Goal: Use online tool/utility: Use online tool/utility

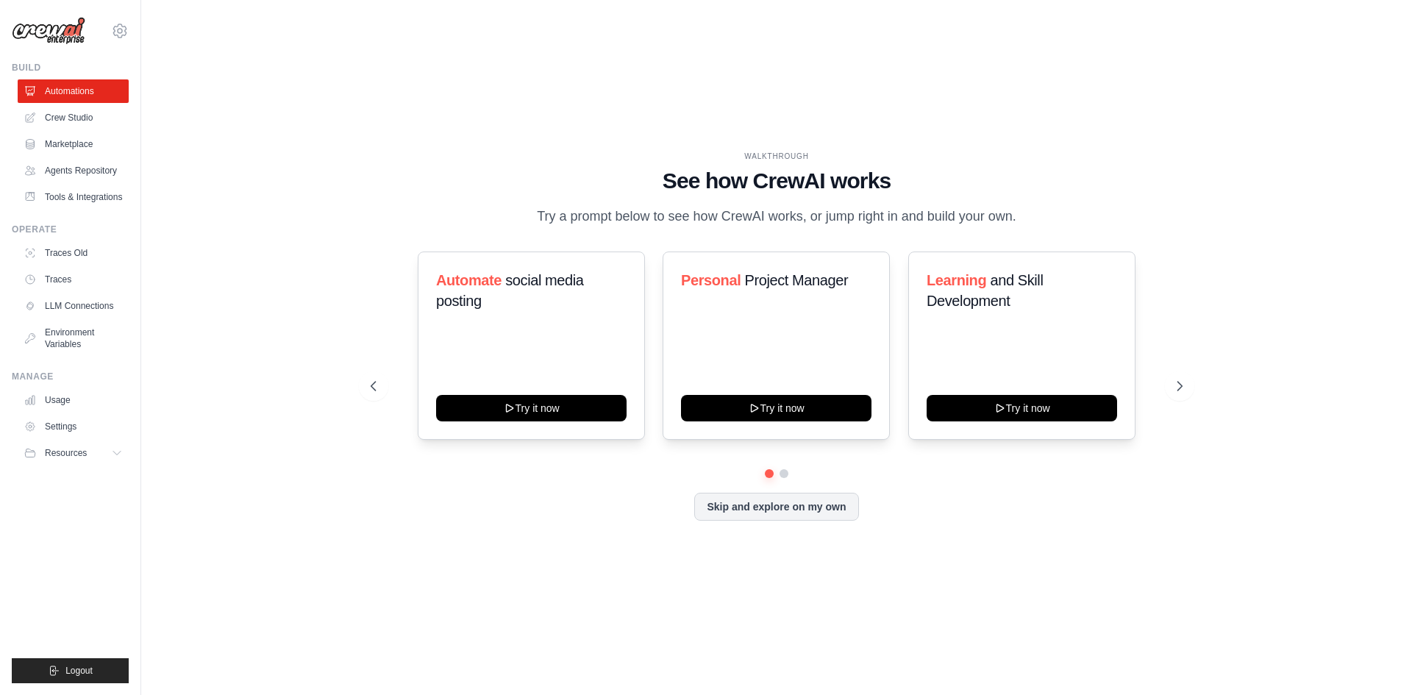
click at [774, 421] on button "Try it now" at bounding box center [776, 408] width 190 height 26
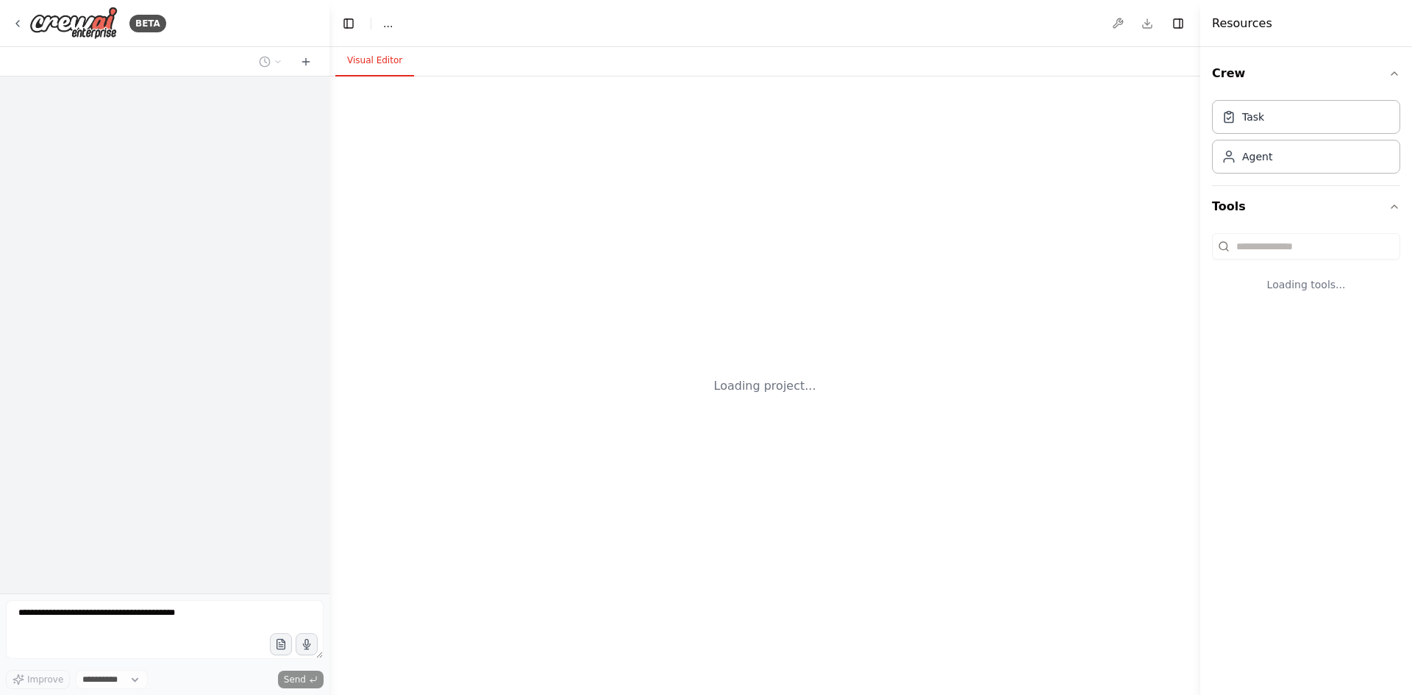
select select "****"
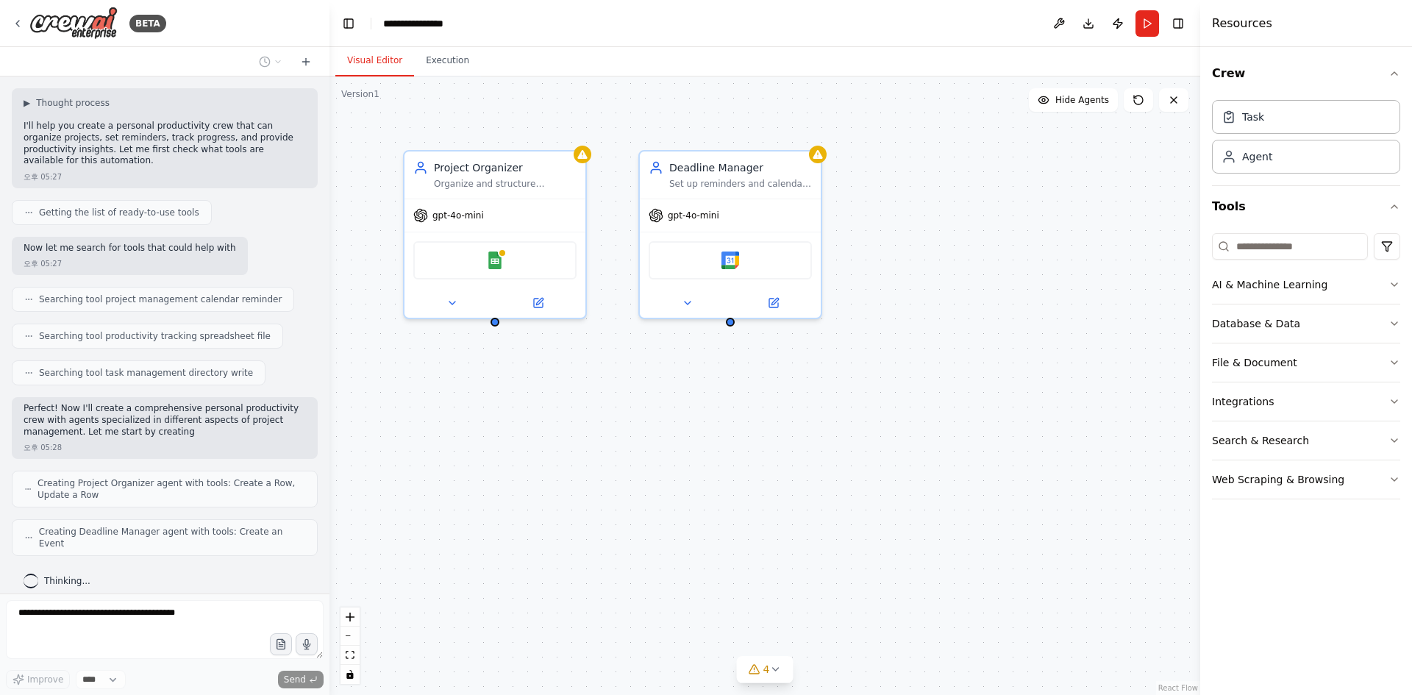
scroll to position [133, 0]
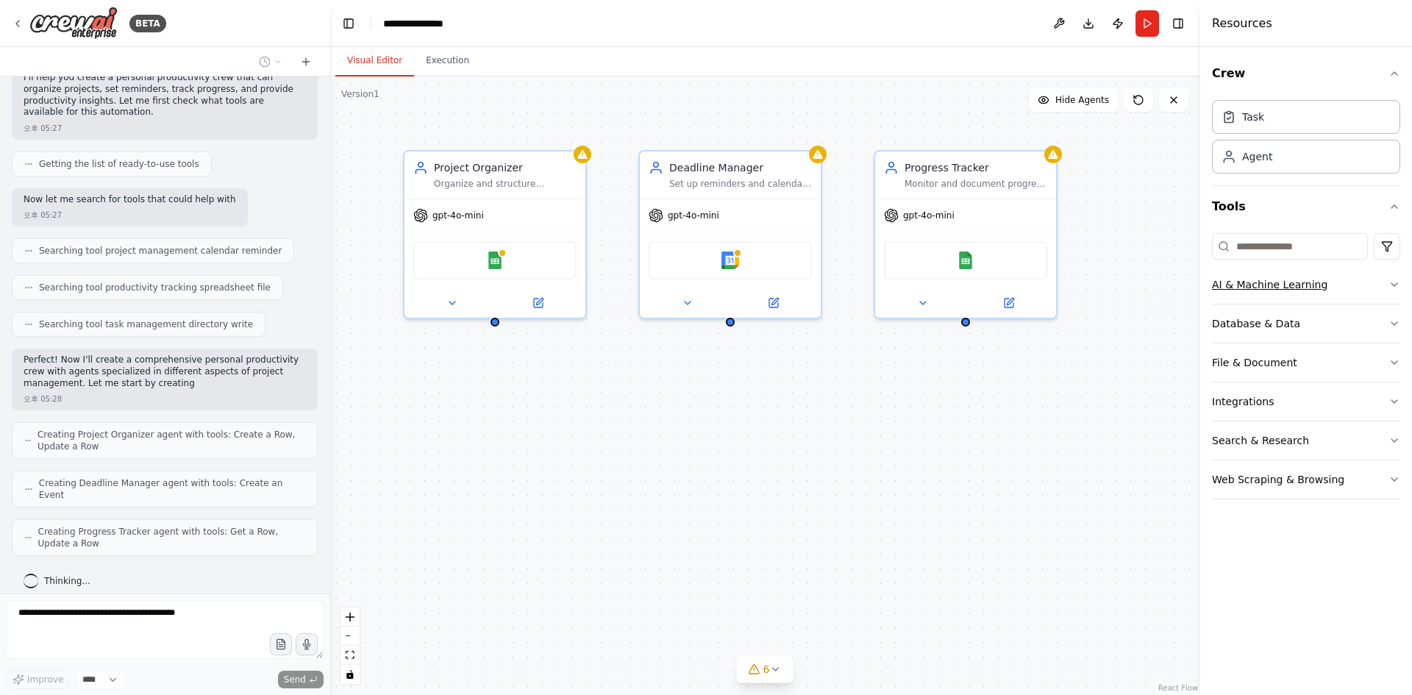
click at [1369, 286] on button "AI & Machine Learning" at bounding box center [1306, 284] width 188 height 38
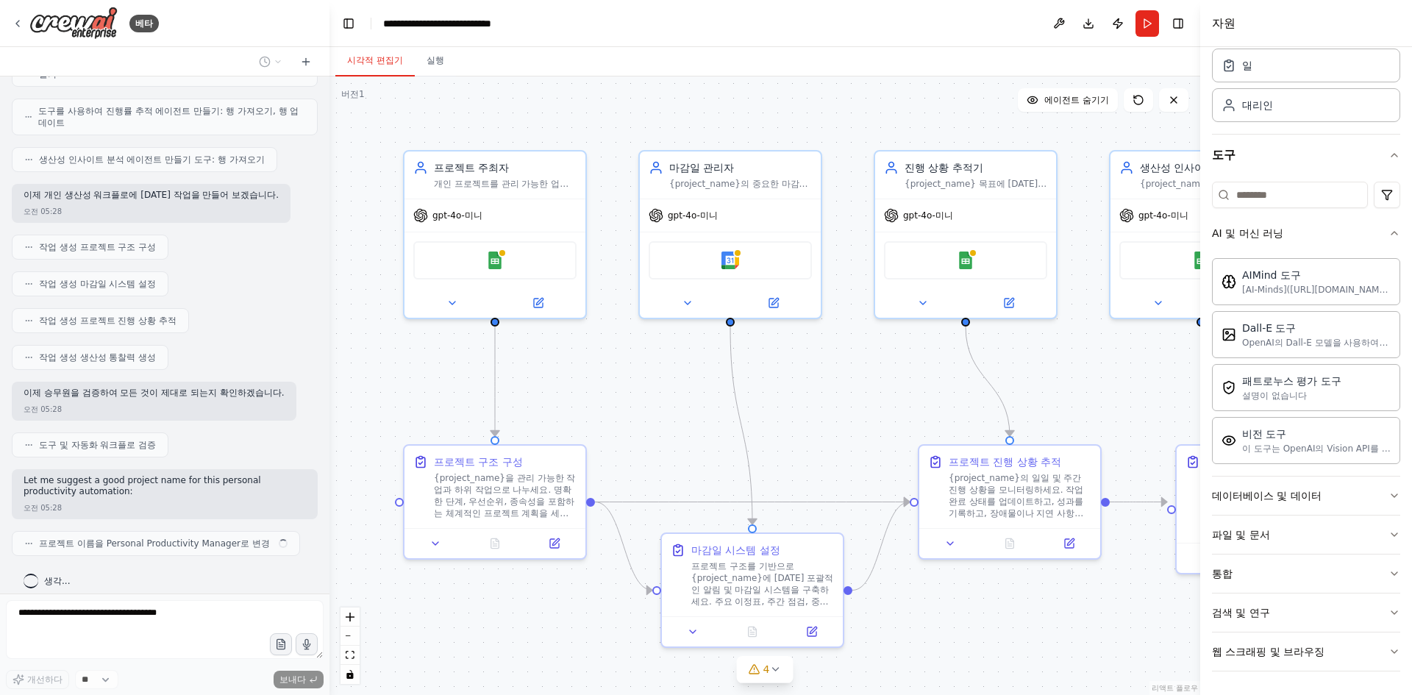
scroll to position [531, 0]
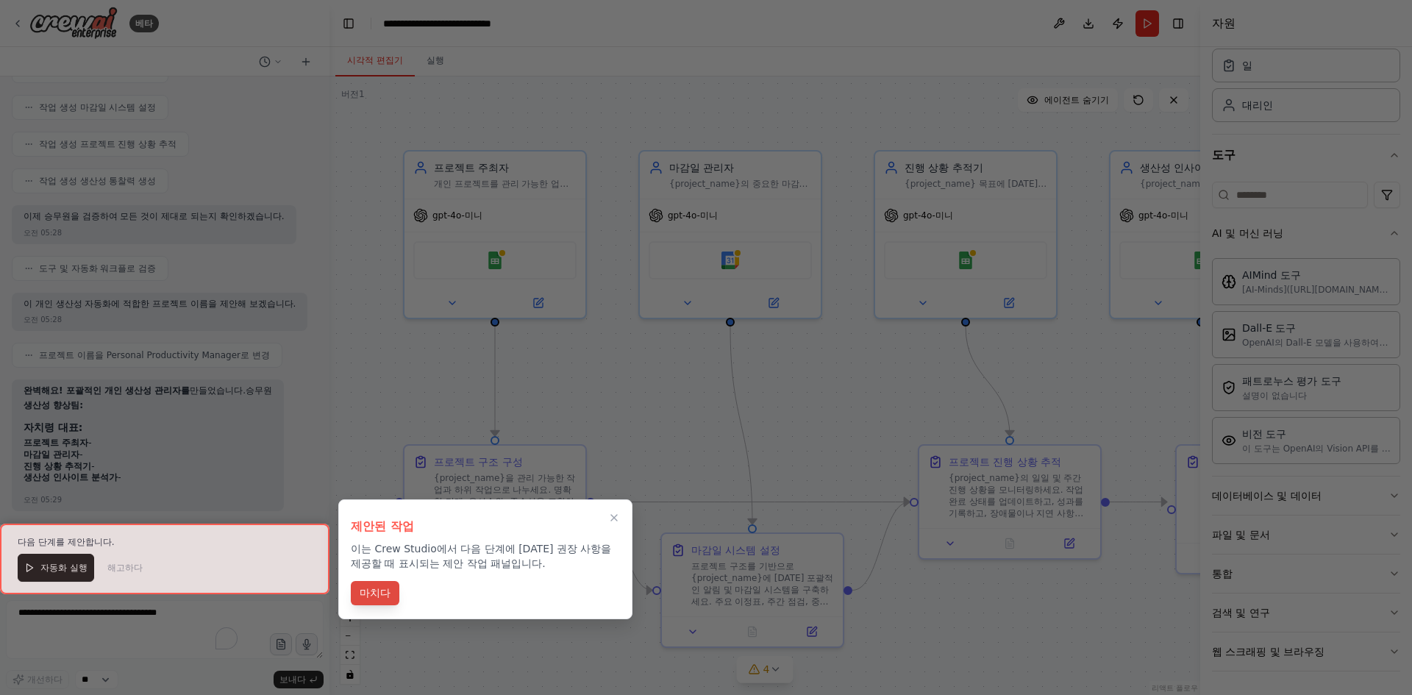
click at [385, 600] on font "마치다" at bounding box center [375, 592] width 31 height 15
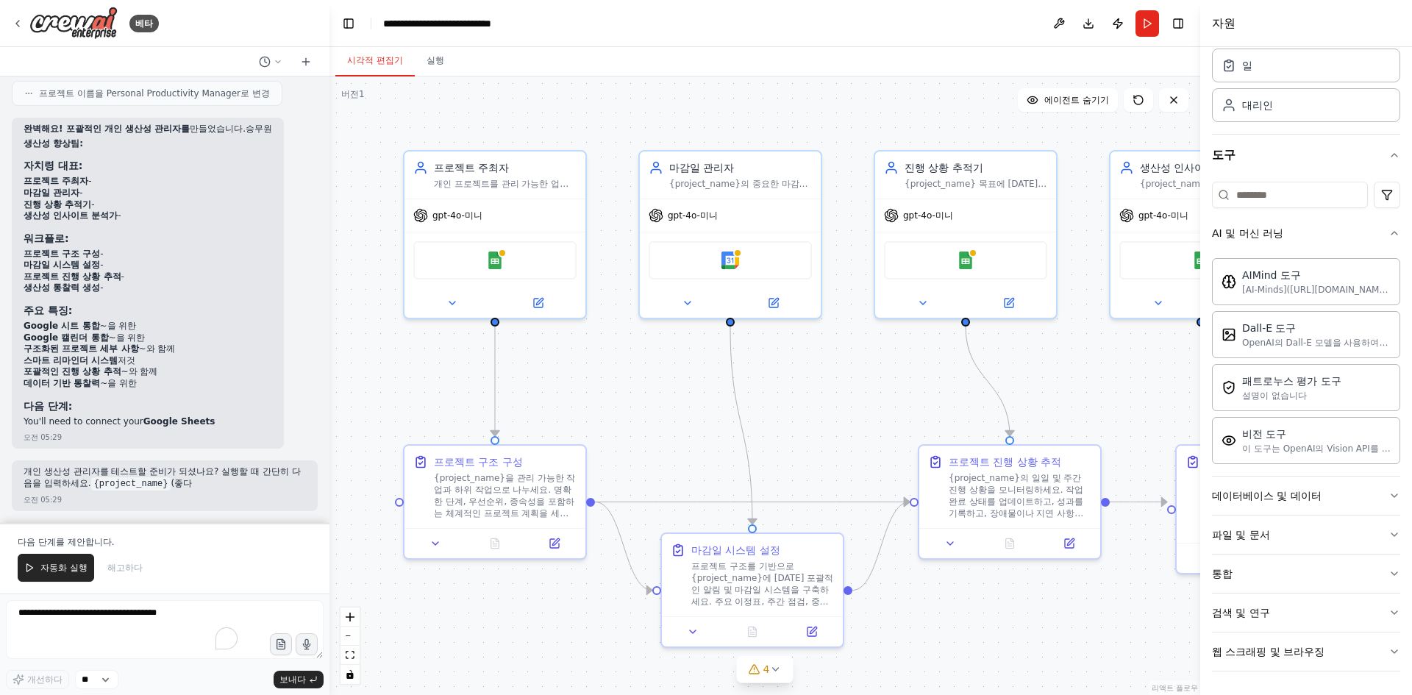
scroll to position [968, 0]
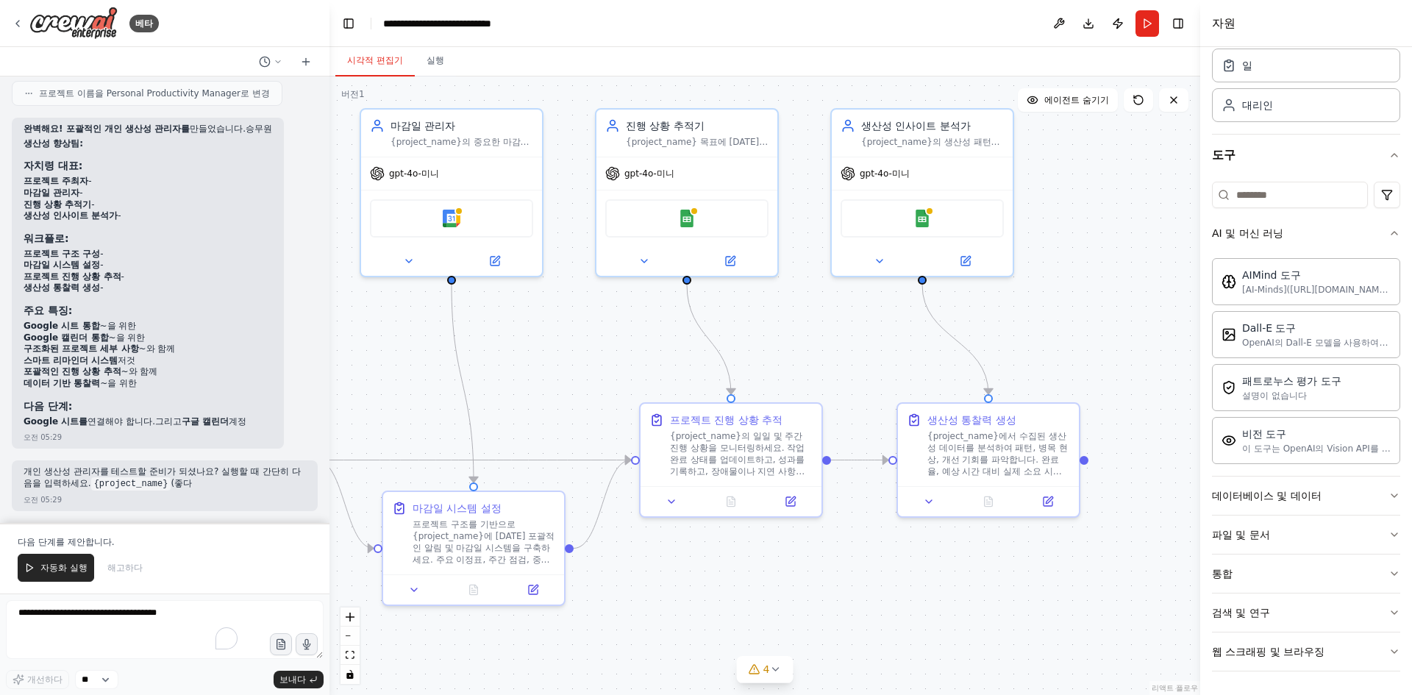
drag, startPoint x: 984, startPoint y: 632, endPoint x: 705, endPoint y: 590, distance: 281.8
click at [705, 590] on div ".deletable-edge-delete-btn { width: 20px; height: 20px; border: 0px solid #ffff…" at bounding box center [764, 385] width 871 height 618
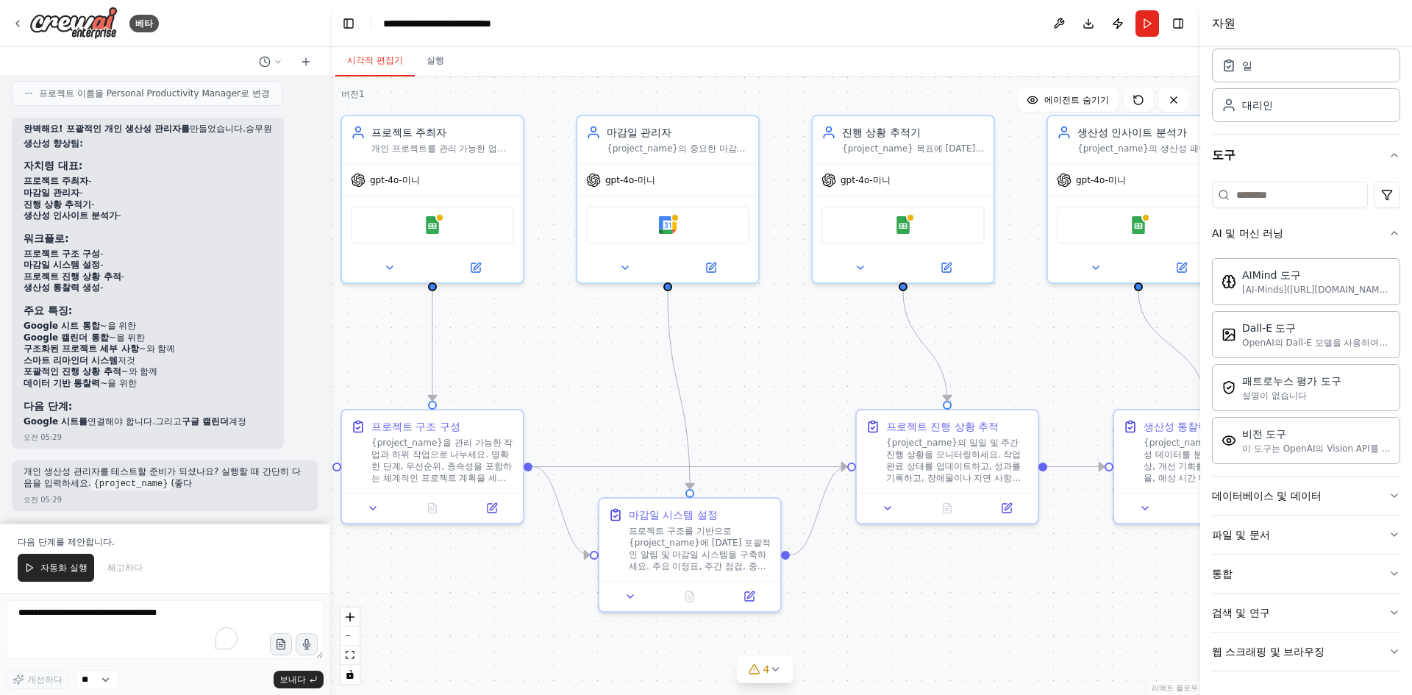
drag, startPoint x: 705, startPoint y: 590, endPoint x: 921, endPoint y: 596, distance: 216.3
click at [921, 596] on div ".deletable-edge-delete-btn { width: 20px; height: 20px; border: 0px solid #ffff…" at bounding box center [764, 385] width 871 height 618
click at [1336, 484] on button "데이터베이스 및 데이터" at bounding box center [1306, 495] width 188 height 38
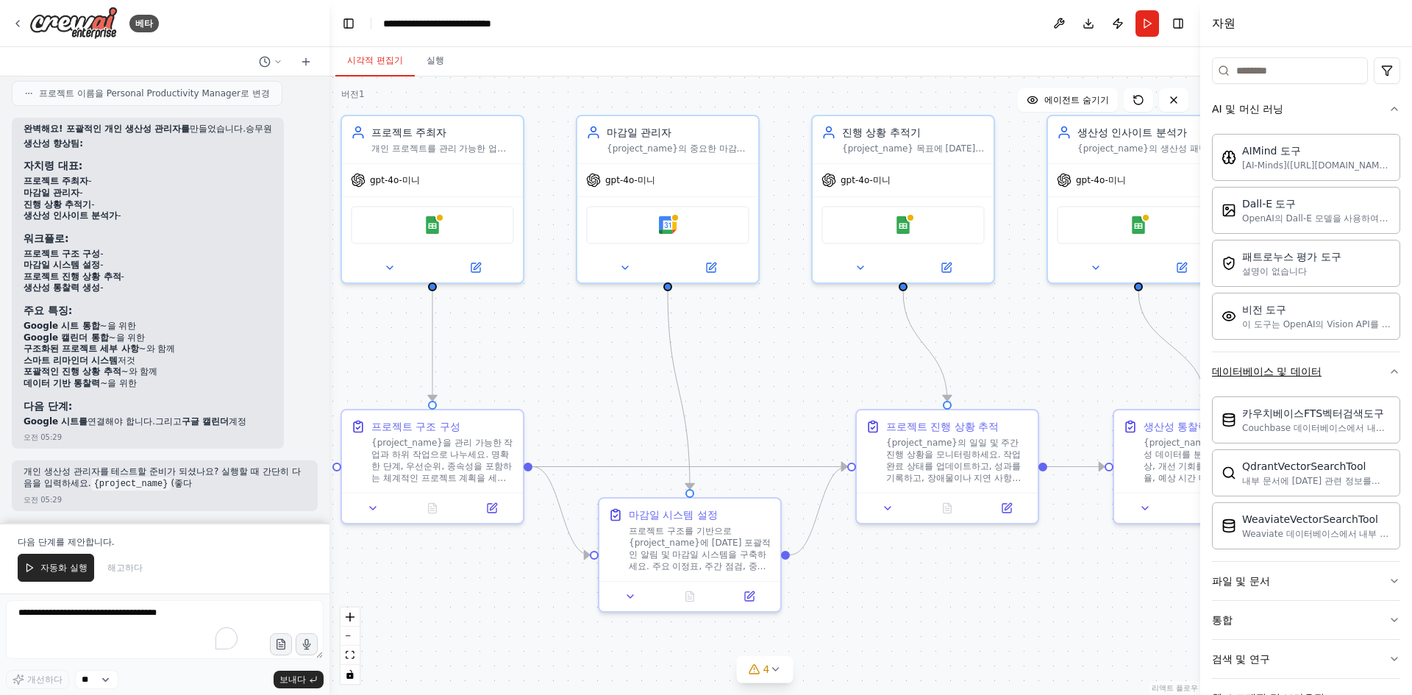
scroll to position [199, 0]
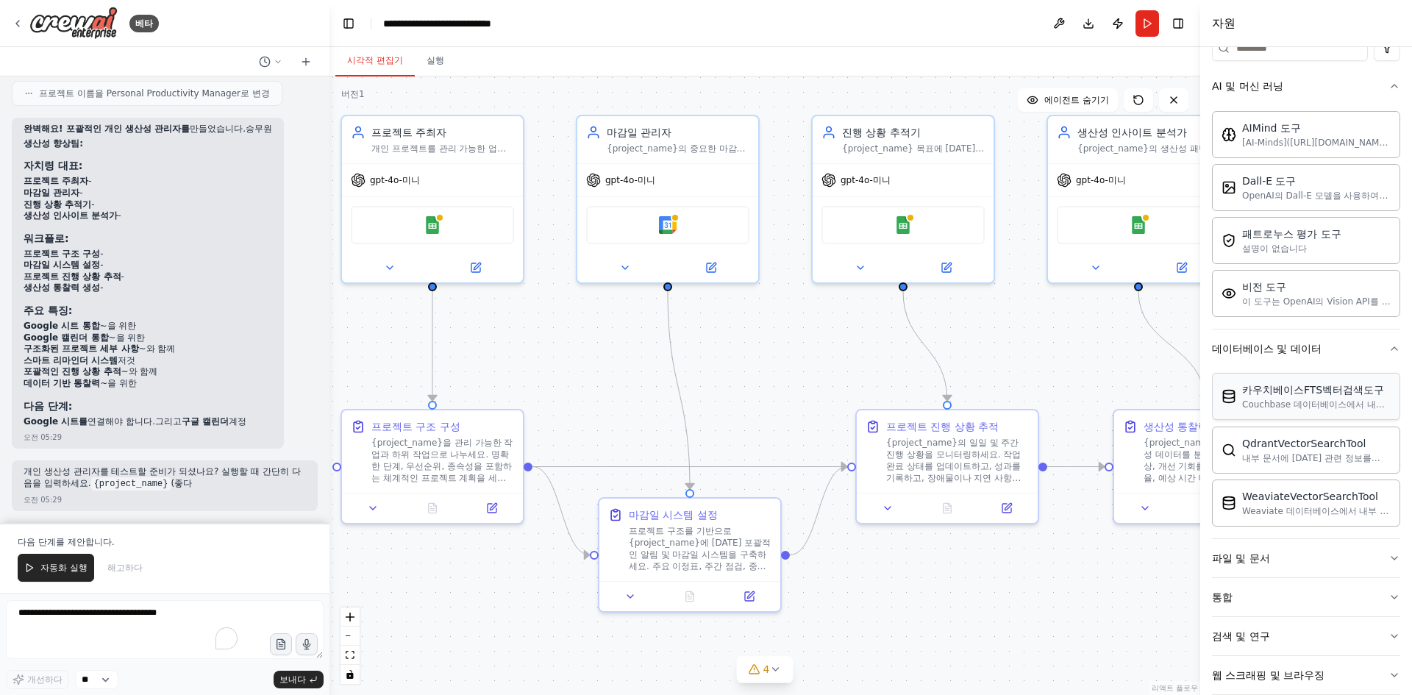
click at [1339, 413] on div "카우치베이스FTS벡터검색도구 Couchbase 데이터베이스에서 내부 문서에 대한 관련 정보를 검색하는 도구입니다." at bounding box center [1306, 396] width 188 height 47
click at [1335, 414] on div "카우치베이스FTS벡터검색도구 Couchbase 데이터베이스에서 내부 문서에 대한 관련 정보를 검색하는 도구입니다." at bounding box center [1306, 396] width 188 height 47
click at [451, 223] on img at bounding box center [447, 222] width 18 height 18
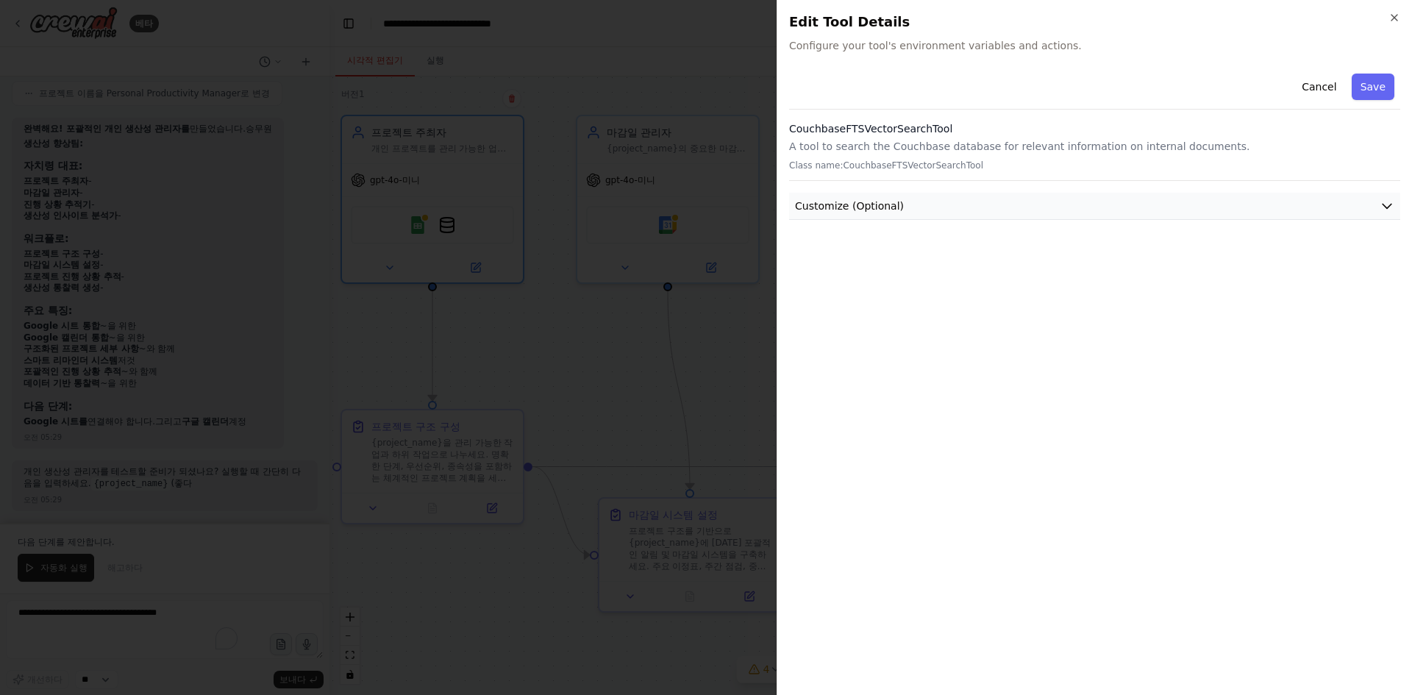
click at [973, 215] on button "Customize (Optional)" at bounding box center [1094, 206] width 611 height 27
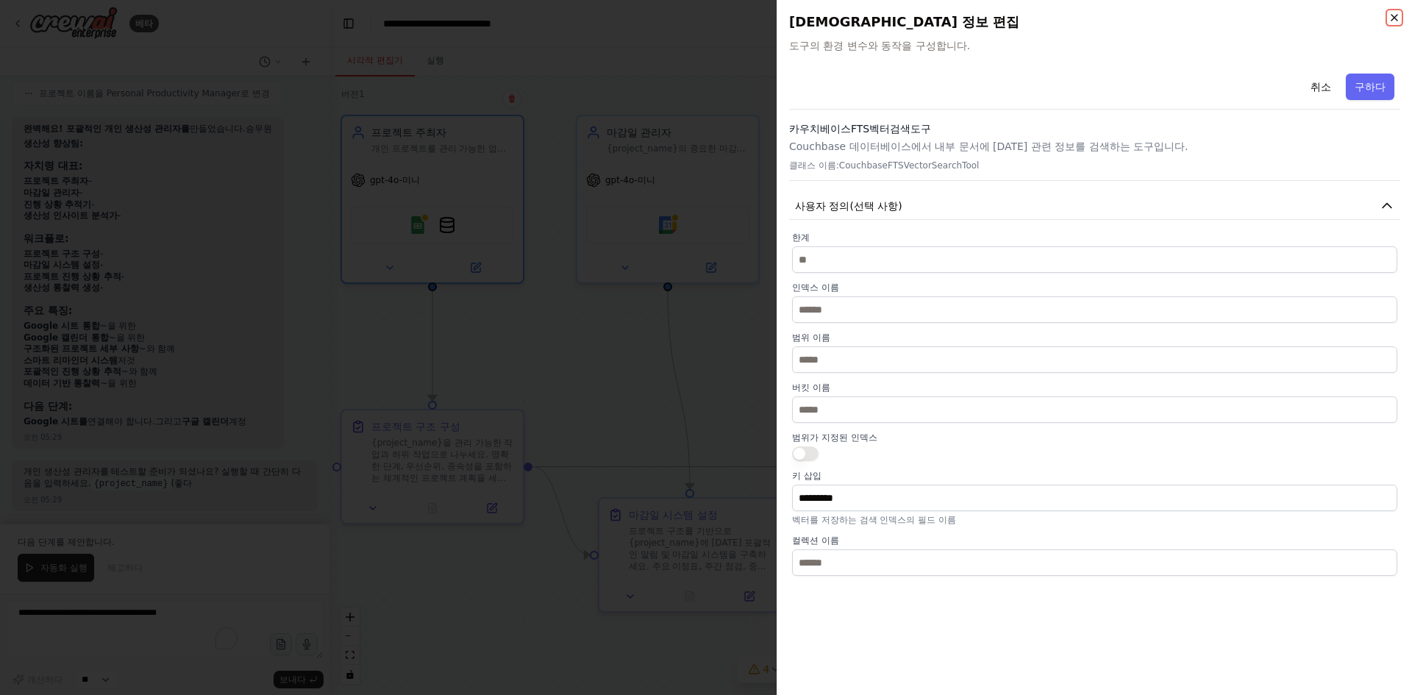
click at [1393, 15] on icon "button" at bounding box center [1394, 18] width 12 height 12
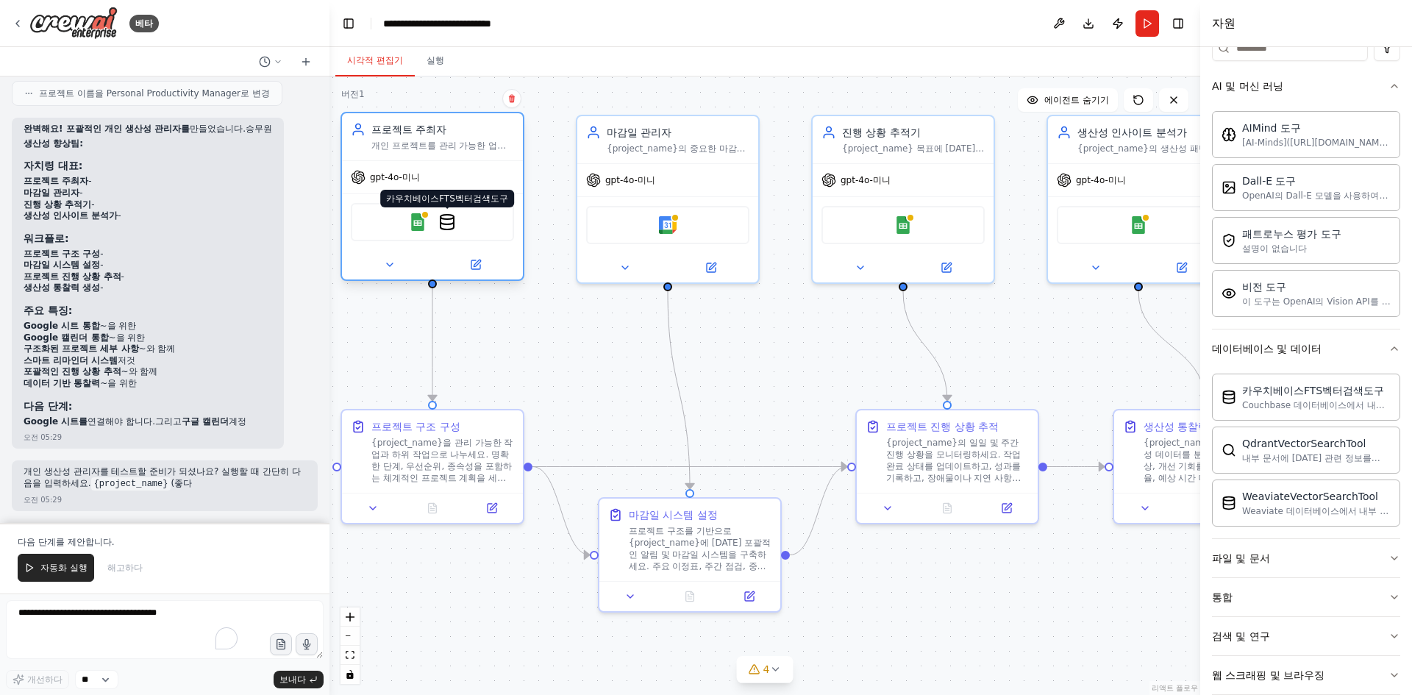
click at [450, 219] on img at bounding box center [447, 222] width 18 height 18
